Goal: Task Accomplishment & Management: Complete application form

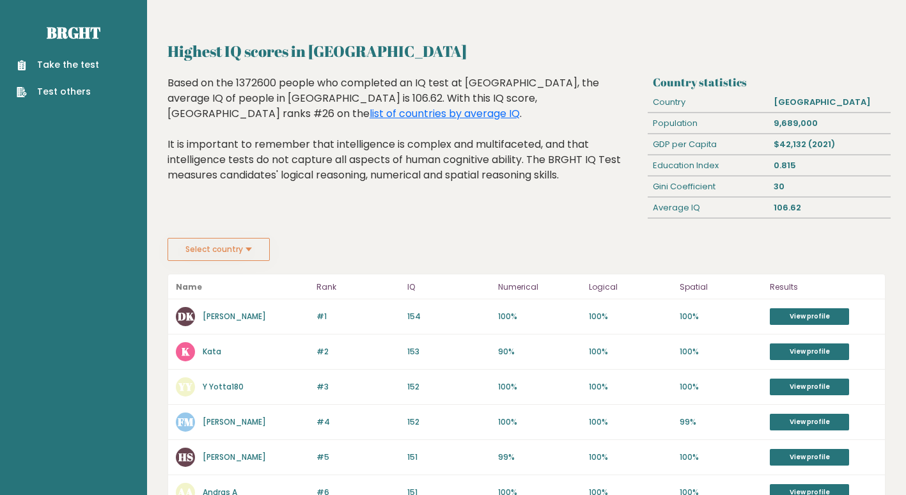
click at [45, 66] on link "Take the test" at bounding box center [58, 64] width 82 height 13
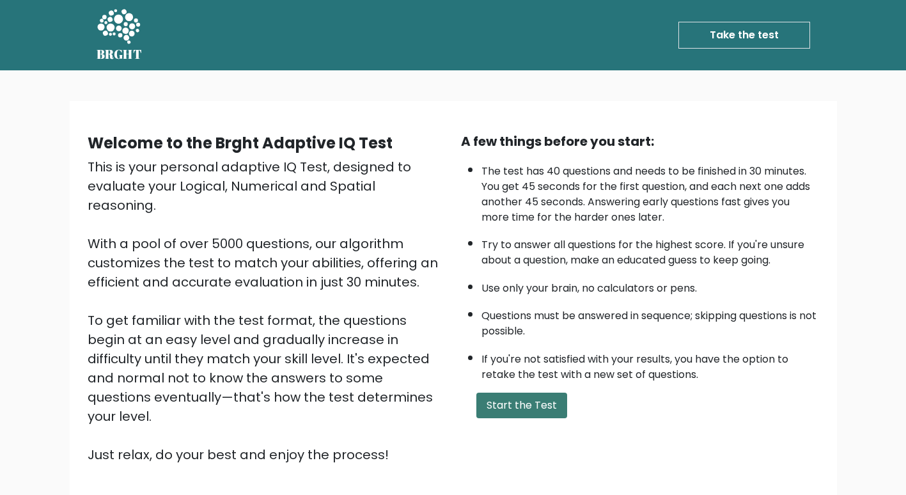
click at [505, 414] on button "Start the Test" at bounding box center [521, 406] width 91 height 26
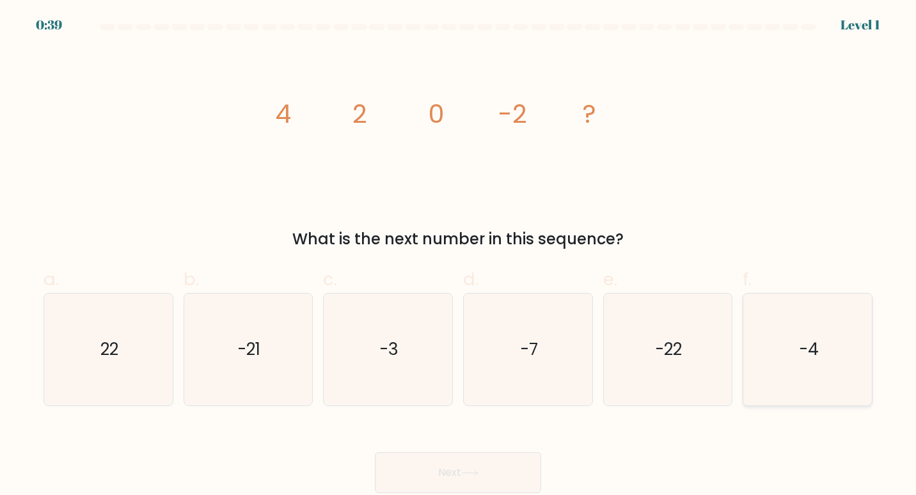
click at [794, 371] on icon "-4" at bounding box center [807, 350] width 113 height 113
click at [459, 256] on input "f. -4" at bounding box center [458, 251] width 1 height 8
radio input "true"
click at [473, 469] on icon at bounding box center [469, 472] width 17 height 7
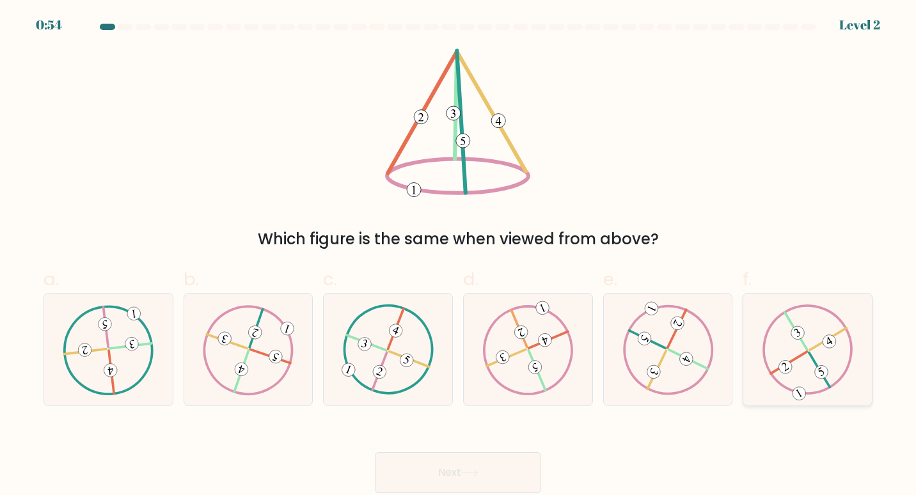
click at [860, 390] on div at bounding box center [807, 350] width 130 height 114
click at [459, 256] on input "f." at bounding box center [458, 251] width 1 height 8
radio input "true"
click at [444, 476] on button "Next" at bounding box center [458, 472] width 166 height 41
click at [471, 469] on icon at bounding box center [469, 472] width 17 height 7
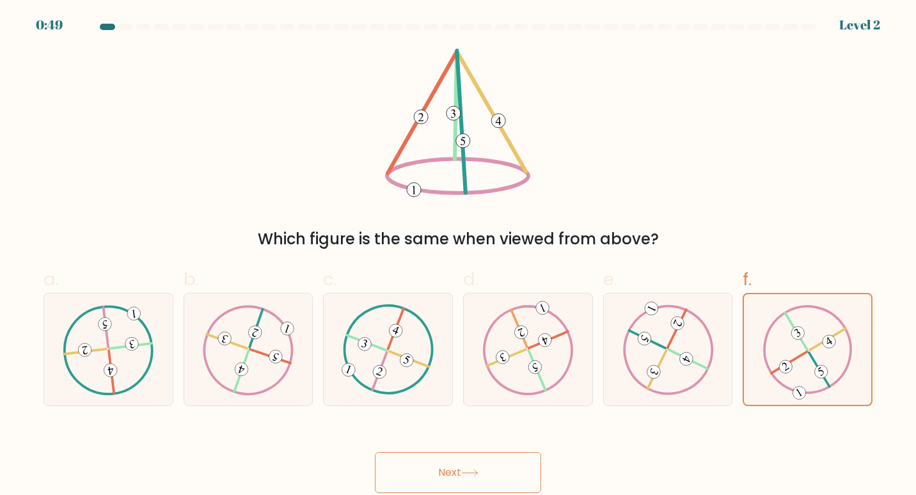
click at [915, 305] on html "0:49 Level 2" at bounding box center [458, 247] width 916 height 495
click at [835, 342] on 491 at bounding box center [829, 342] width 18 height 18
click at [459, 256] on input "f." at bounding box center [458, 251] width 1 height 8
click at [447, 475] on button "Next" at bounding box center [458, 472] width 166 height 41
click at [451, 478] on button "Next" at bounding box center [458, 472] width 166 height 41
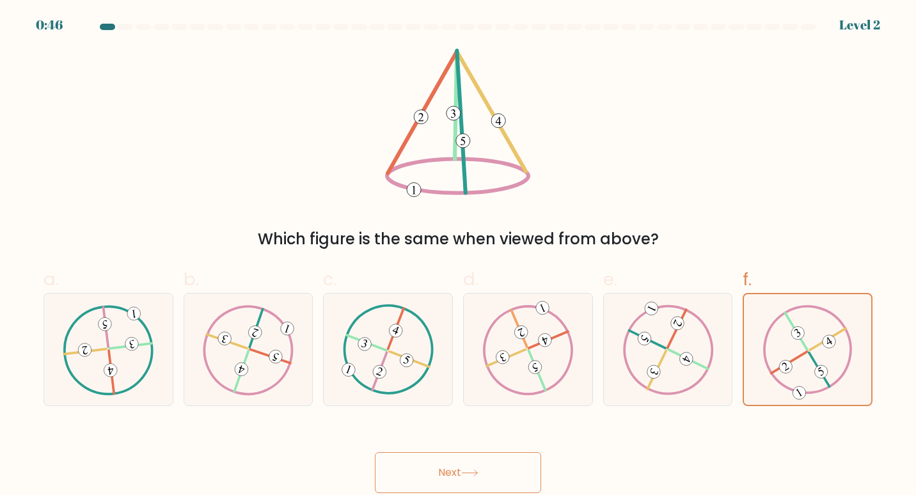
click at [451, 478] on button "Next" at bounding box center [458, 472] width 166 height 41
click at [841, 370] on icon at bounding box center [808, 349] width 90 height 89
click at [459, 256] on input "f." at bounding box center [458, 251] width 1 height 8
click at [563, 368] on icon at bounding box center [527, 349] width 91 height 90
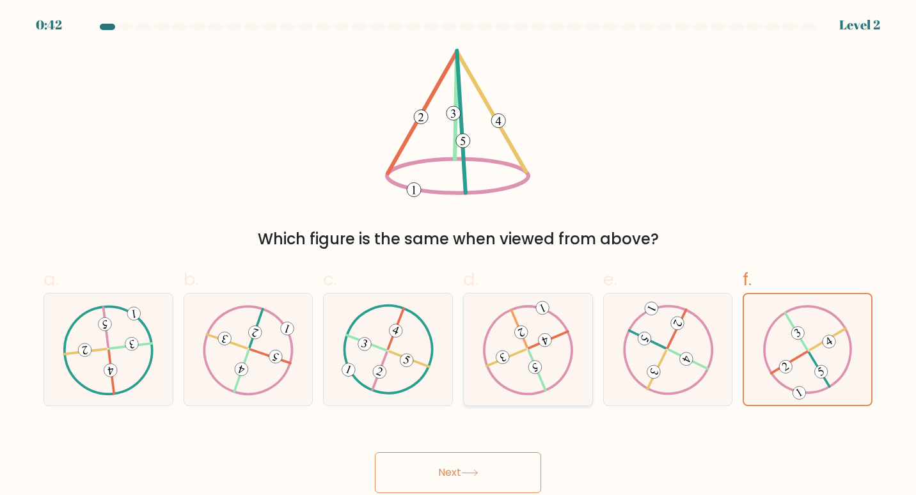
click at [459, 256] on input "d." at bounding box center [458, 251] width 1 height 8
radio input "true"
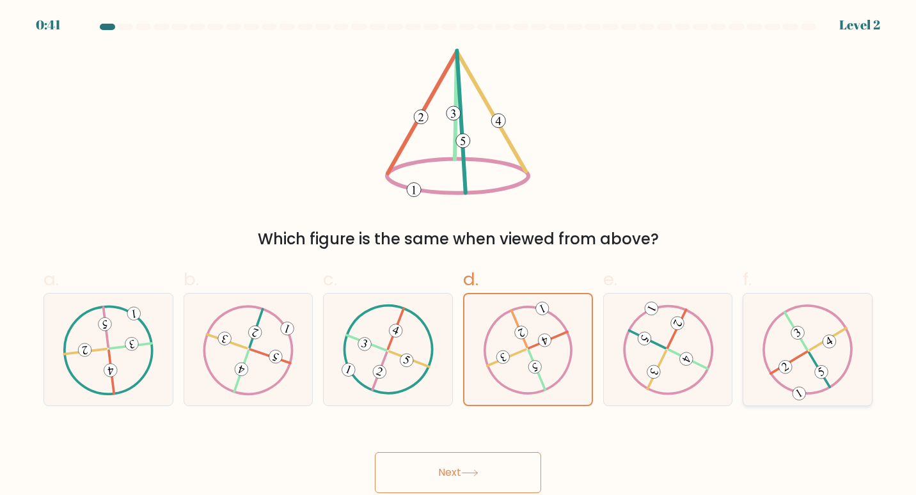
click at [802, 350] on icon at bounding box center [807, 349] width 91 height 90
click at [459, 256] on input "f." at bounding box center [458, 251] width 1 height 8
radio input "true"
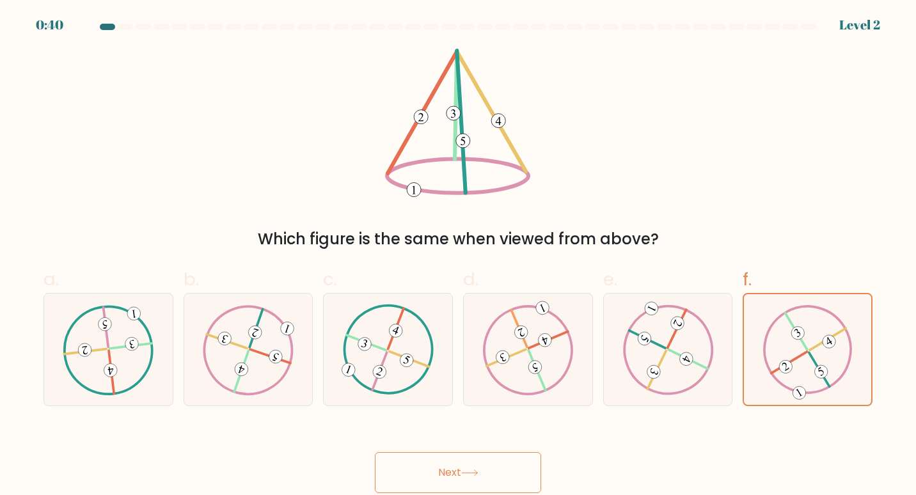
click at [497, 469] on button "Next" at bounding box center [458, 472] width 166 height 41
click at [439, 474] on button "Next" at bounding box center [458, 472] width 166 height 41
click at [282, 372] on icon at bounding box center [248, 349] width 91 height 90
click at [458, 256] on input "b." at bounding box center [458, 251] width 1 height 8
radio input "true"
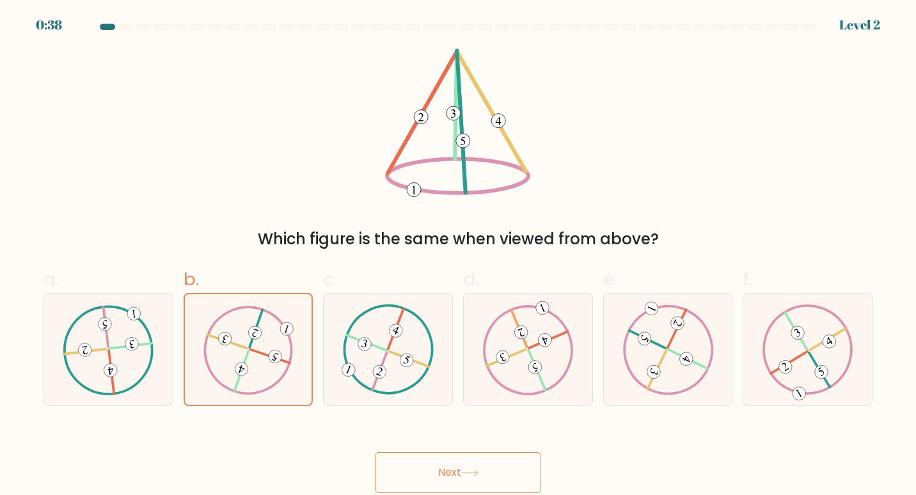
click at [491, 478] on button "Next" at bounding box center [458, 472] width 166 height 41
click at [413, 391] on icon at bounding box center [388, 349] width 91 height 90
click at [458, 256] on input "c." at bounding box center [458, 251] width 1 height 8
radio input "true"
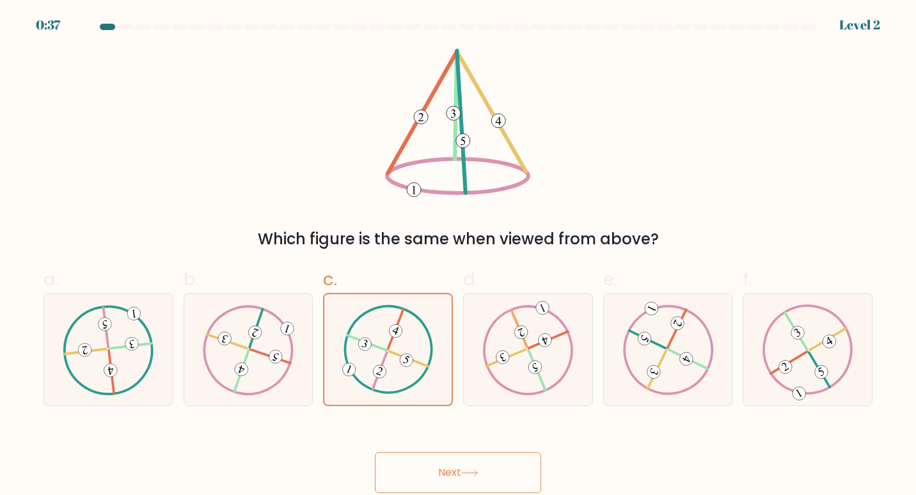
click at [465, 485] on button "Next" at bounding box center [458, 472] width 166 height 41
click at [505, 382] on icon at bounding box center [527, 349] width 91 height 90
click at [459, 256] on input "d." at bounding box center [458, 251] width 1 height 8
radio input "true"
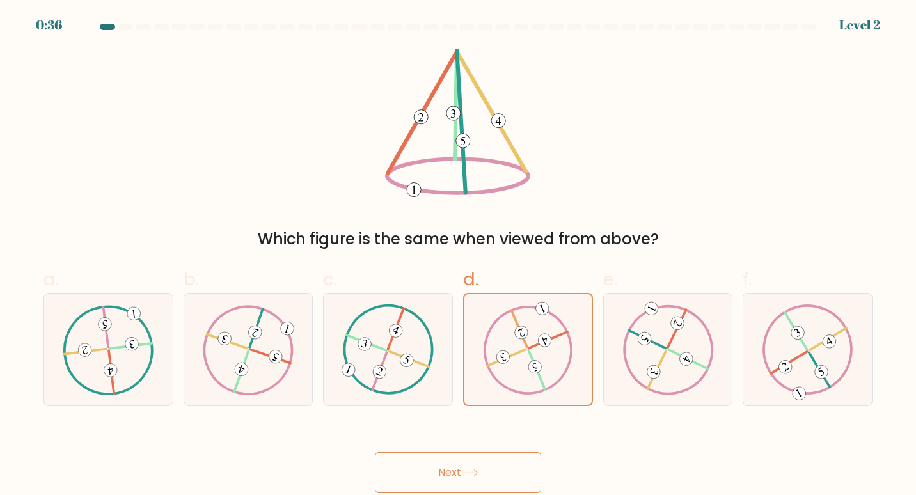
click at [455, 480] on button "Next" at bounding box center [458, 472] width 166 height 41
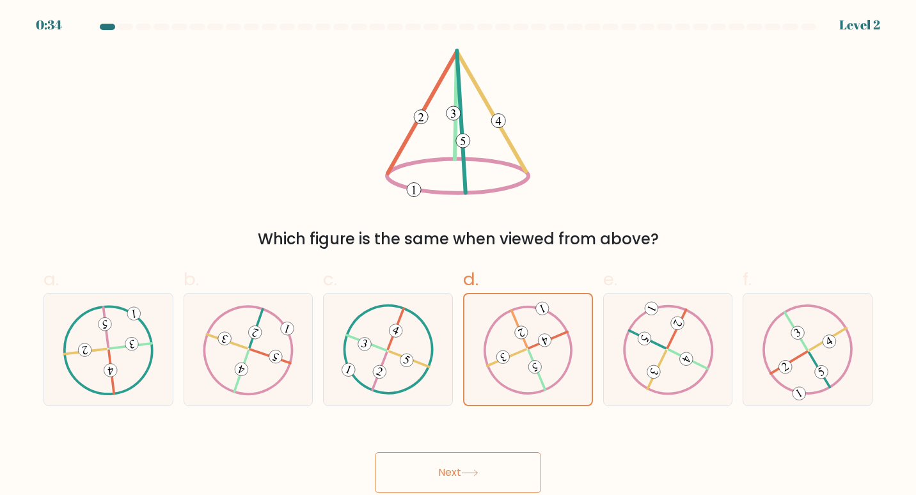
click at [883, 347] on form at bounding box center [458, 258] width 916 height 469
click at [820, 352] on icon at bounding box center [807, 349] width 91 height 90
click at [459, 256] on input "f." at bounding box center [458, 251] width 1 height 8
radio input "true"
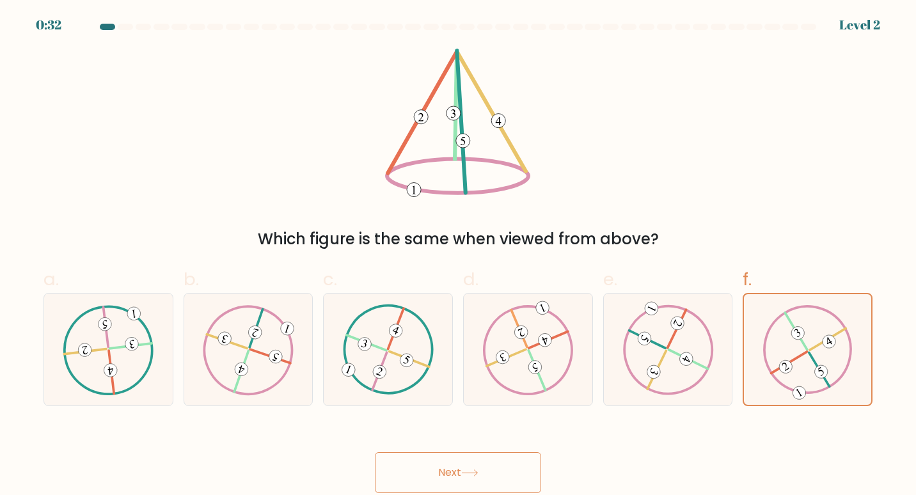
drag, startPoint x: 455, startPoint y: 102, endPoint x: 459, endPoint y: 127, distance: 24.6
click at [457, 114] on g at bounding box center [457, 124] width 141 height 146
drag, startPoint x: 461, startPoint y: 134, endPoint x: 463, endPoint y: 199, distance: 64.6
click at [461, 171] on icon at bounding box center [457, 123] width 145 height 148
click at [465, 468] on button "Next" at bounding box center [458, 472] width 166 height 41
